Goal: Book appointment/travel/reservation

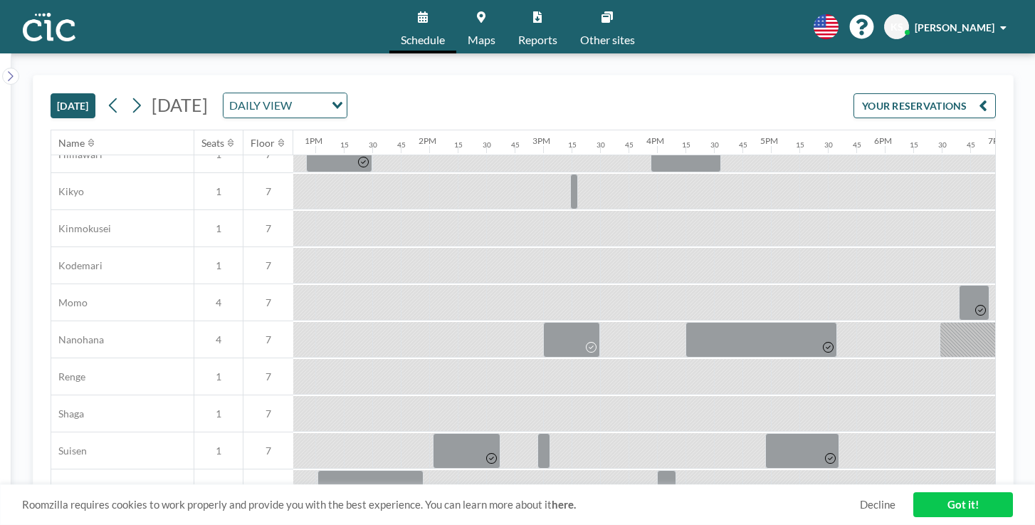
scroll to position [726, 1459]
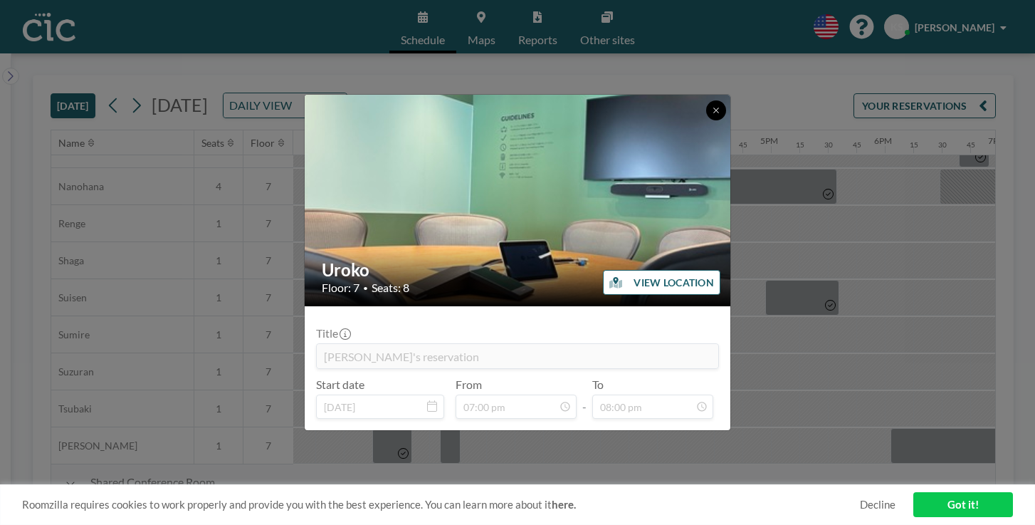
click at [712, 115] on icon at bounding box center [716, 110] width 9 height 9
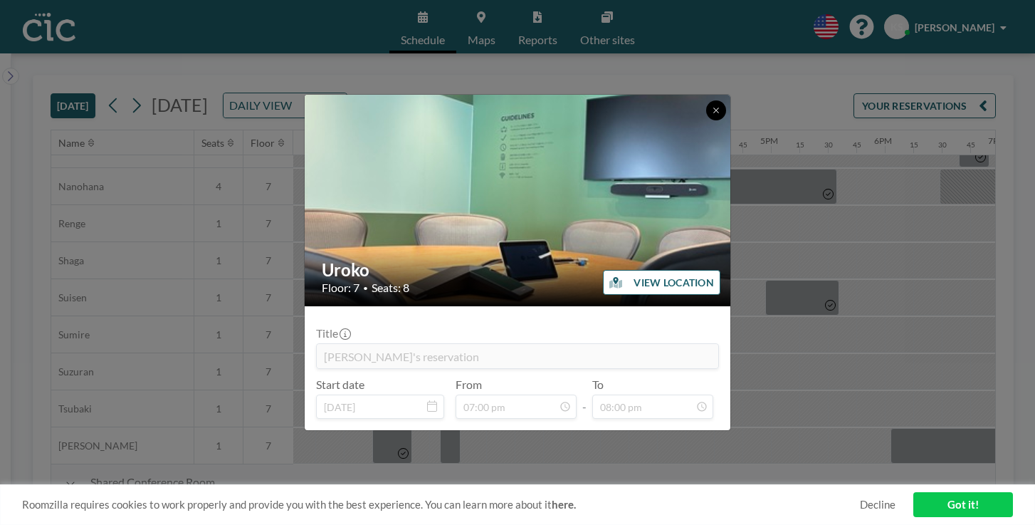
click at [706, 120] on button at bounding box center [716, 110] width 20 height 20
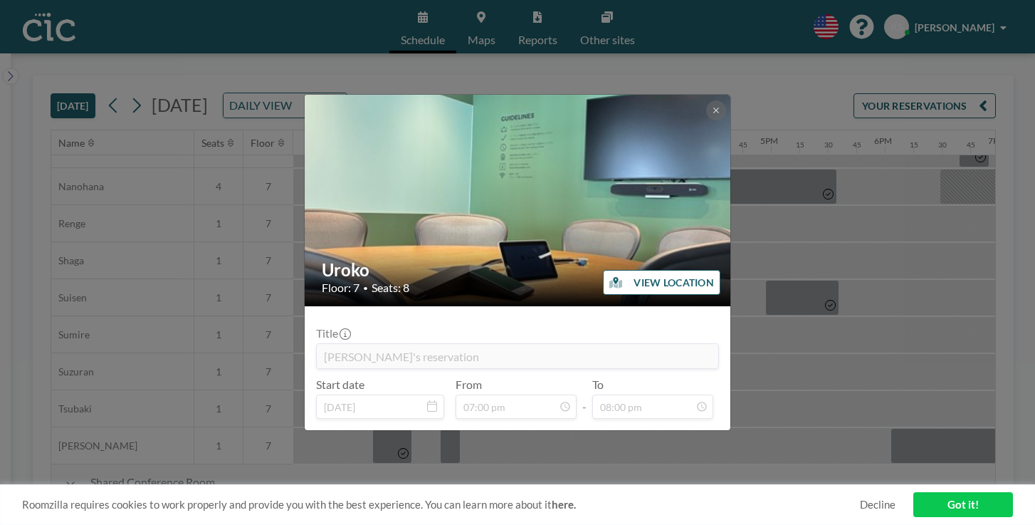
click at [687, 135] on img at bounding box center [518, 201] width 427 height 570
click at [688, 142] on img at bounding box center [518, 201] width 427 height 570
click at [706, 120] on button at bounding box center [716, 110] width 20 height 20
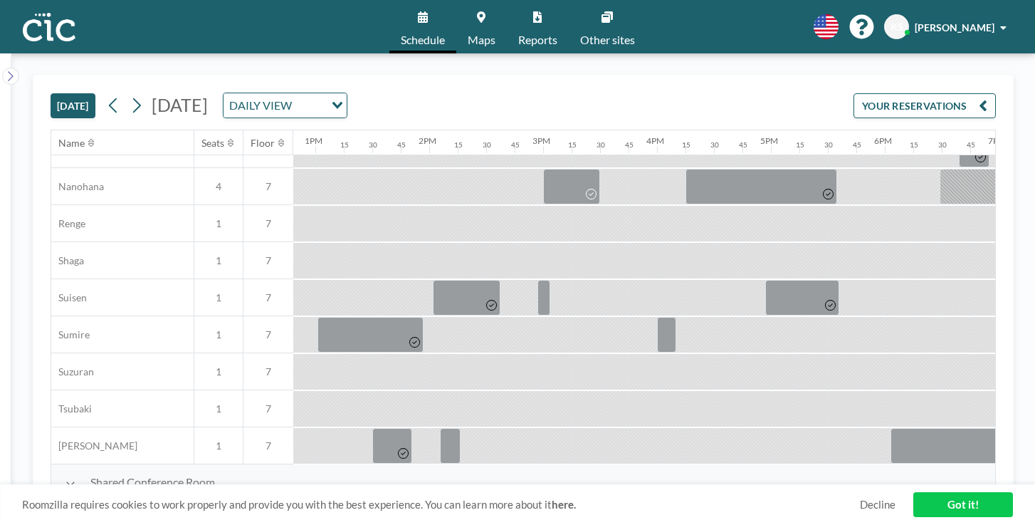
click at [59, 93] on button "[DATE]" at bounding box center [73, 105] width 45 height 25
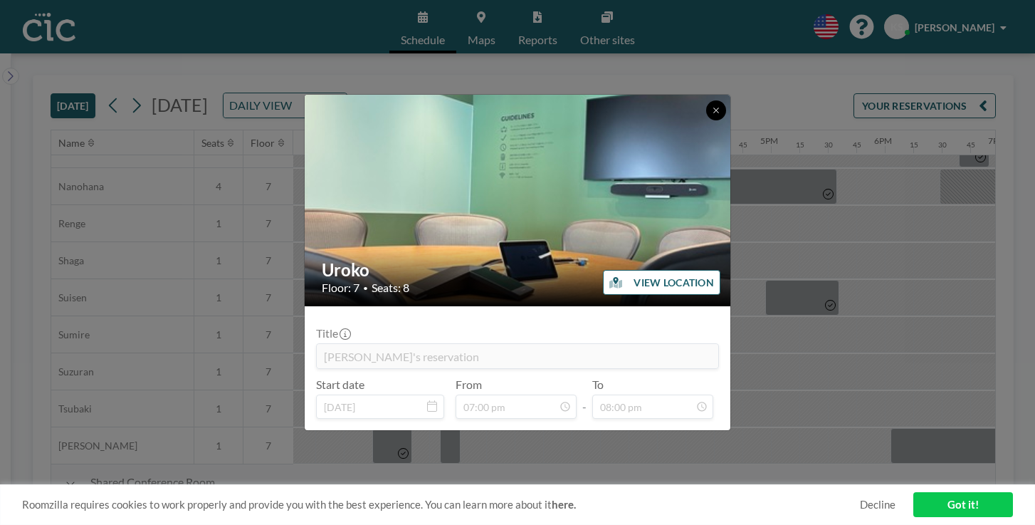
click at [712, 115] on icon at bounding box center [716, 110] width 9 height 9
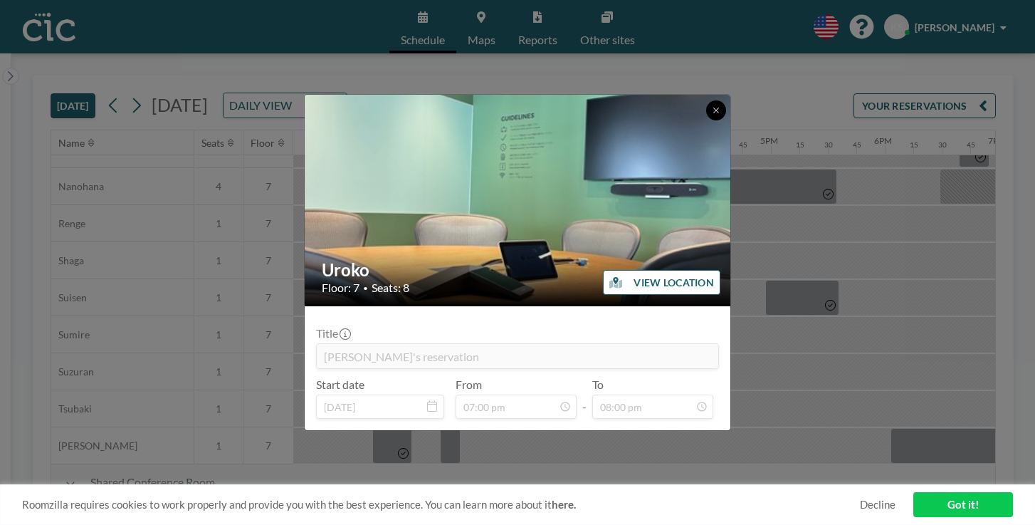
click at [706, 120] on button at bounding box center [716, 110] width 20 height 20
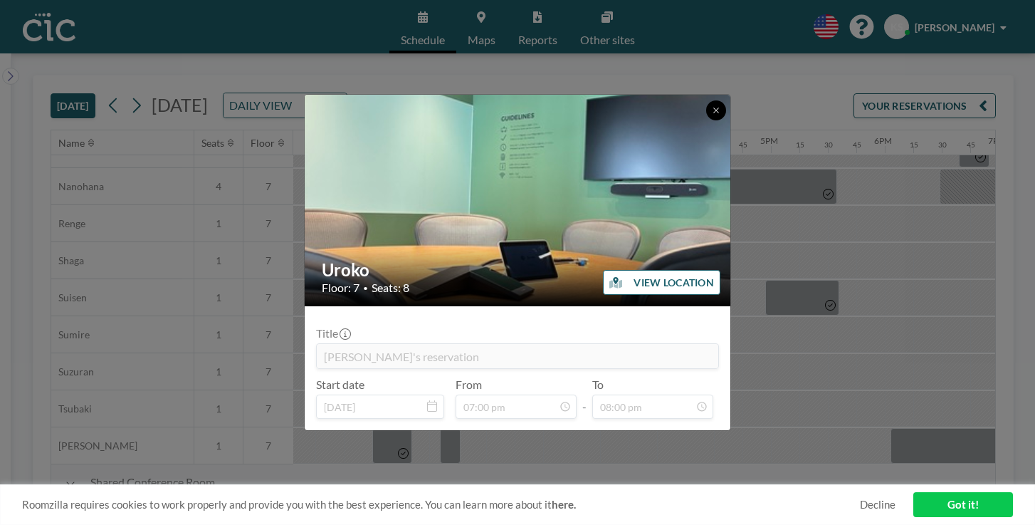
click at [712, 115] on icon at bounding box center [716, 110] width 9 height 9
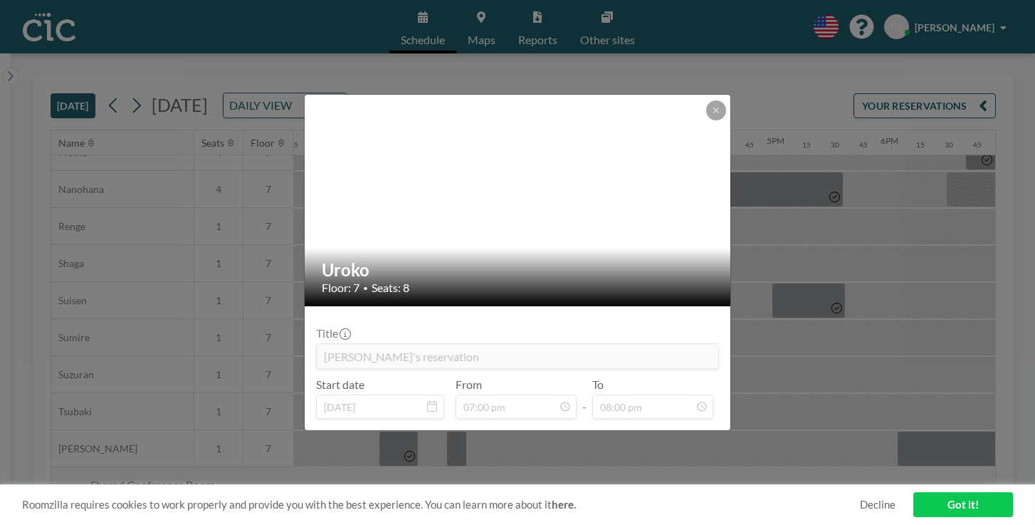
scroll to position [726, 1459]
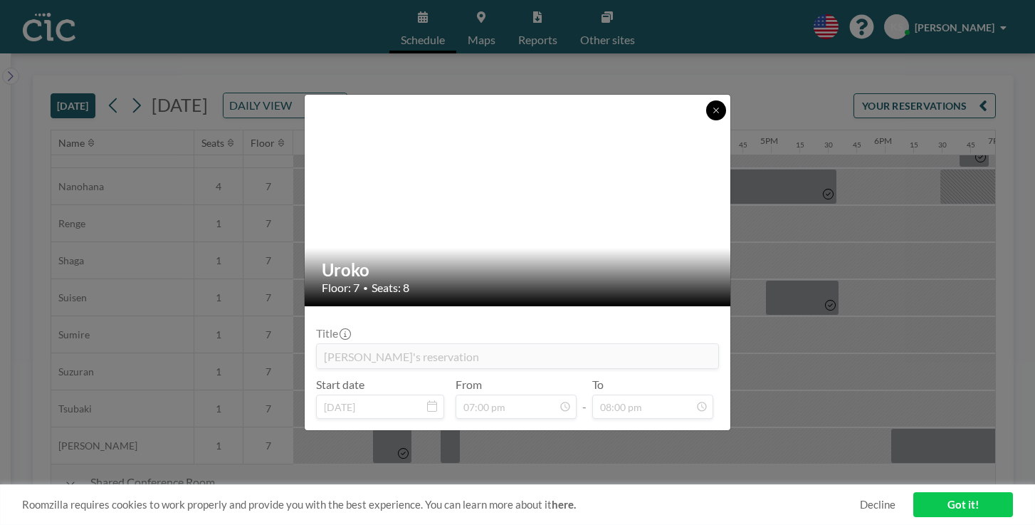
click at [712, 115] on icon at bounding box center [716, 110] width 9 height 9
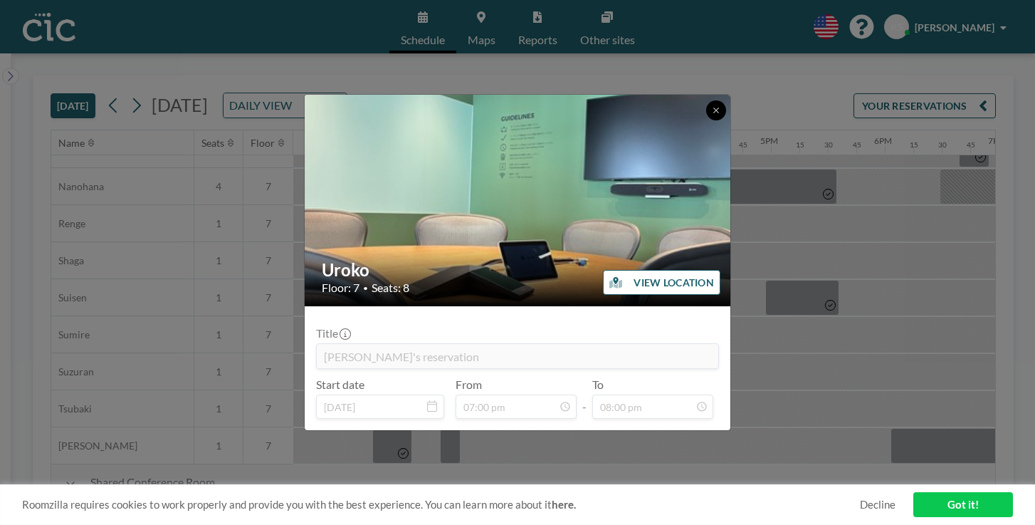
click at [706, 120] on button at bounding box center [716, 110] width 20 height 20
